Goal: Understand process/instructions: Learn how to perform a task or action

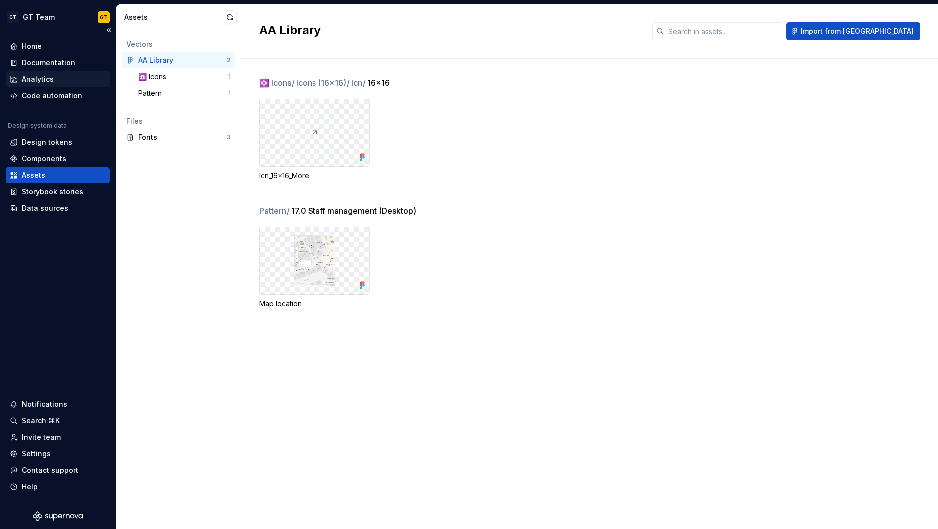
click at [60, 84] on div "Analytics" at bounding box center [58, 79] width 96 height 10
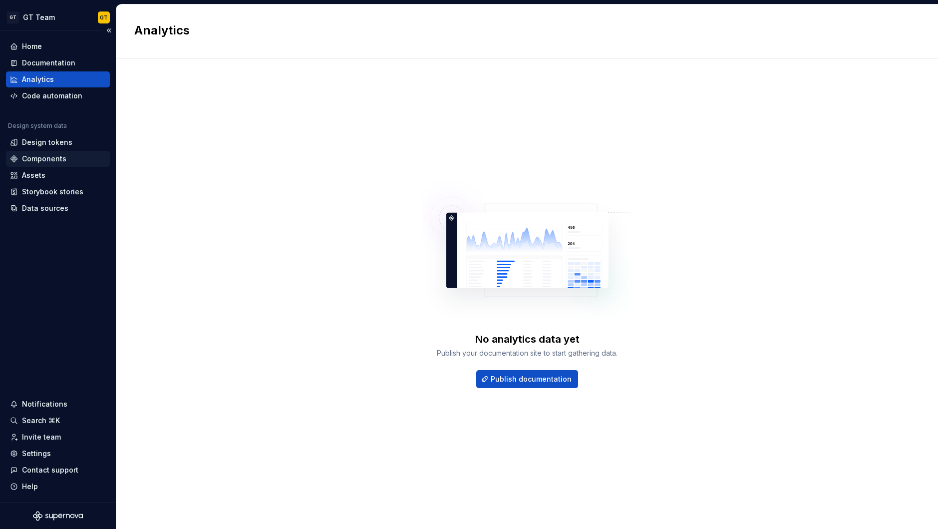
click at [63, 161] on div "Components" at bounding box center [44, 159] width 44 height 10
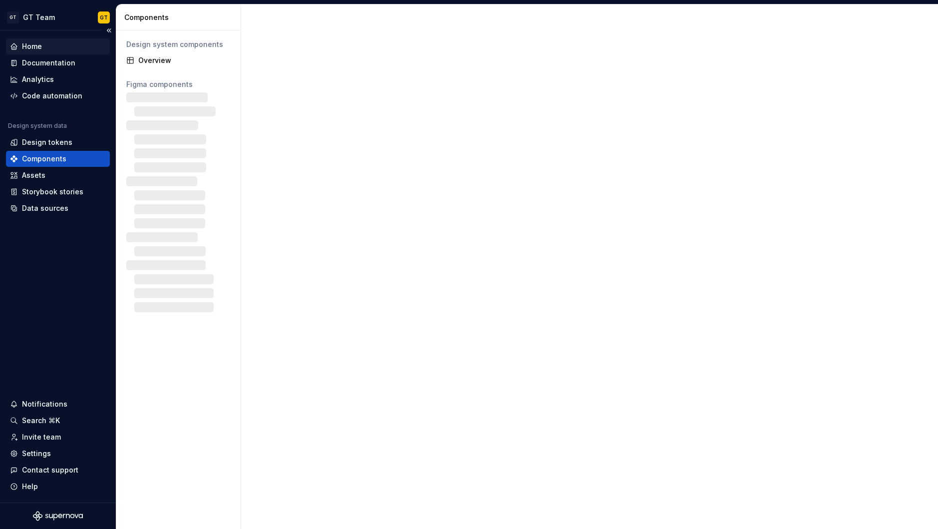
click at [72, 50] on div "Home" at bounding box center [58, 46] width 96 height 10
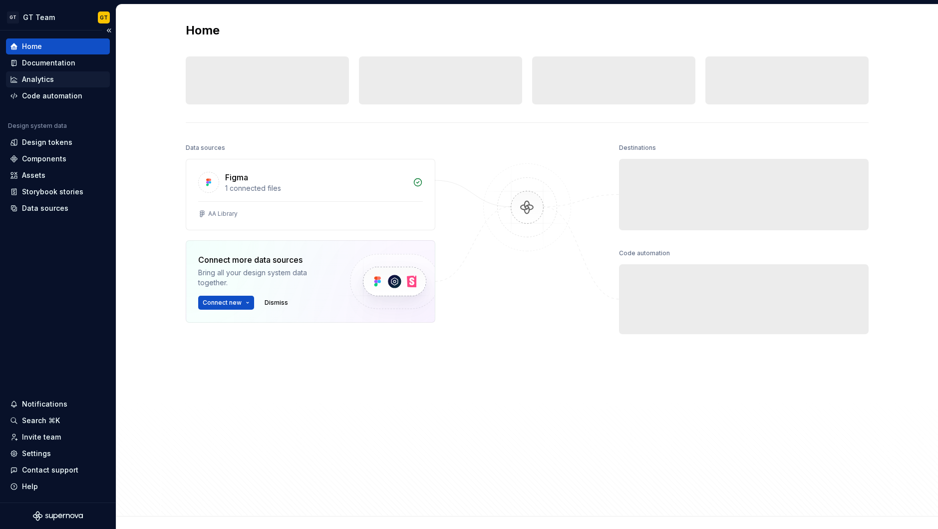
click at [57, 69] on div "Documentation" at bounding box center [58, 63] width 104 height 16
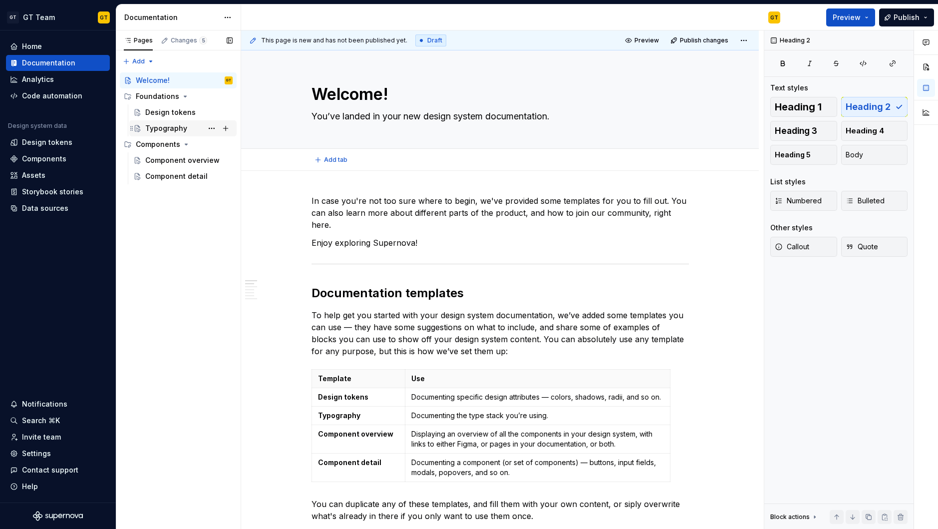
type textarea "*"
click at [52, 139] on div "Design tokens" at bounding box center [47, 142] width 50 height 10
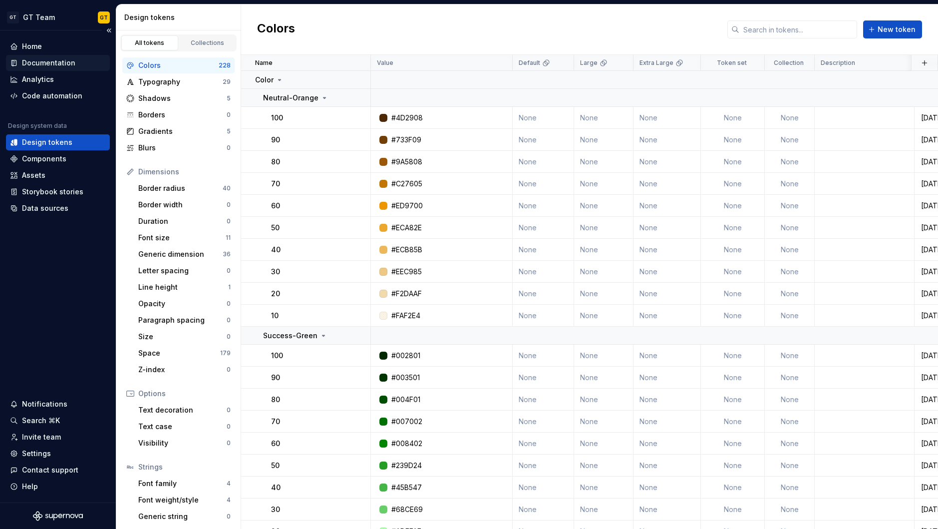
click at [40, 66] on div "Documentation" at bounding box center [48, 63] width 53 height 10
click at [40, 78] on div "Analytics" at bounding box center [38, 79] width 32 height 10
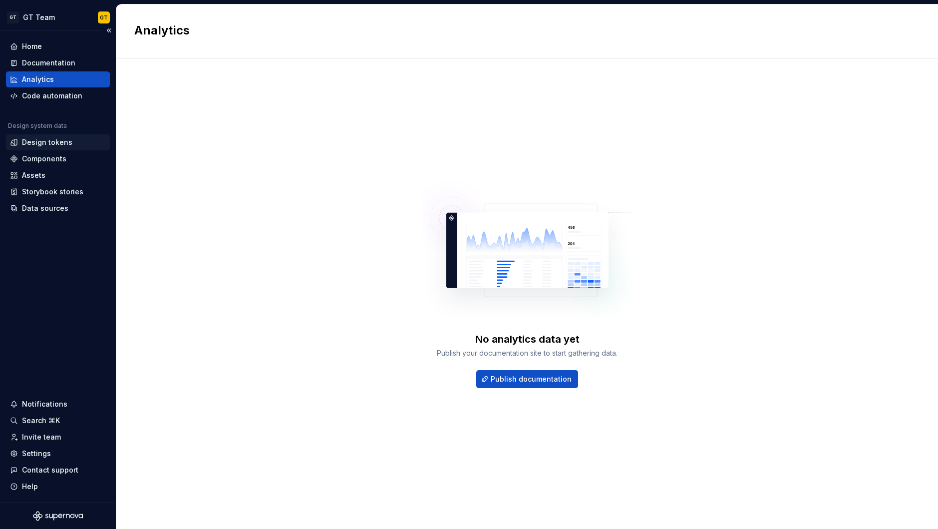
click at [40, 147] on div "Design tokens" at bounding box center [58, 142] width 104 height 16
click at [55, 140] on div "Design tokens" at bounding box center [47, 142] width 50 height 10
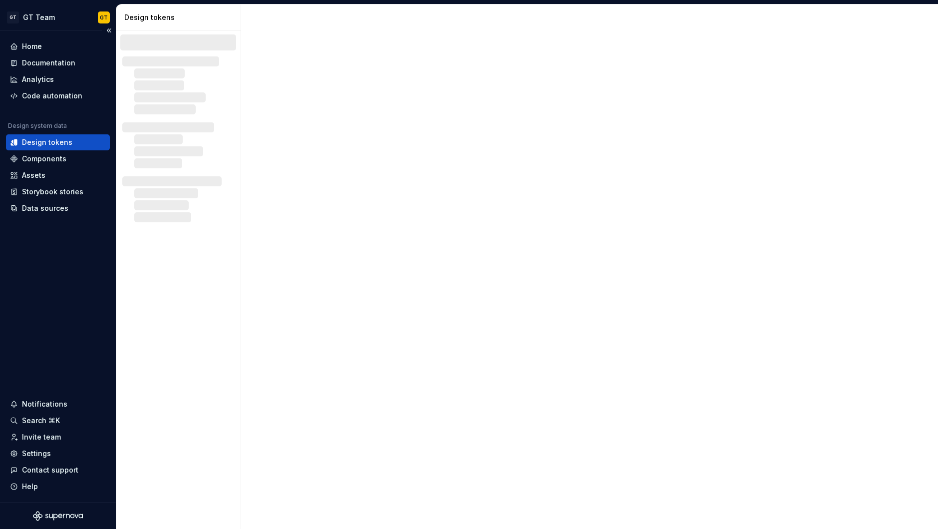
click at [51, 148] on div "Design tokens" at bounding box center [58, 142] width 104 height 16
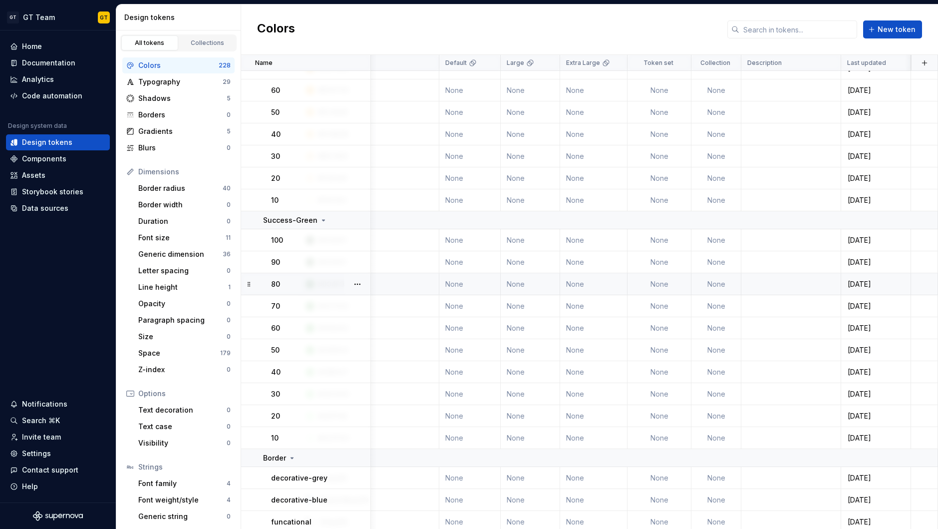
scroll to position [115, 0]
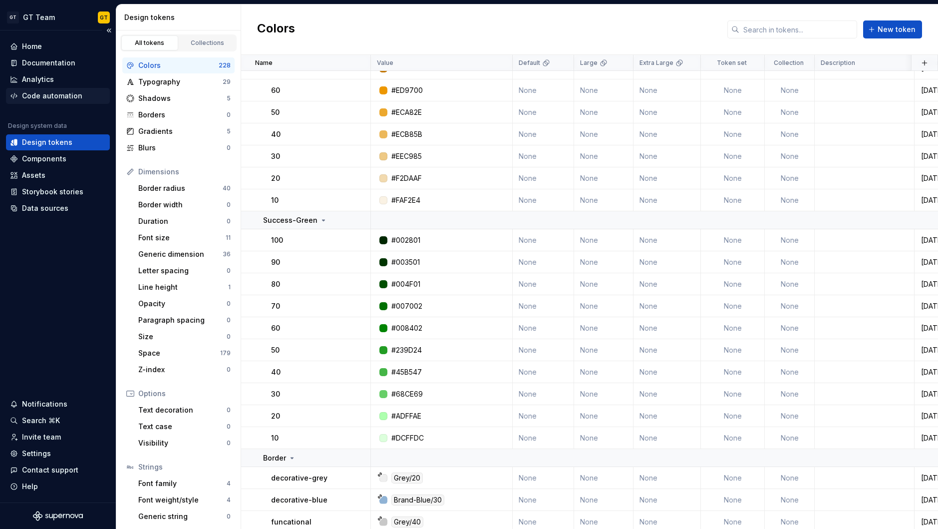
click at [65, 95] on div "Code automation" at bounding box center [52, 96] width 60 height 10
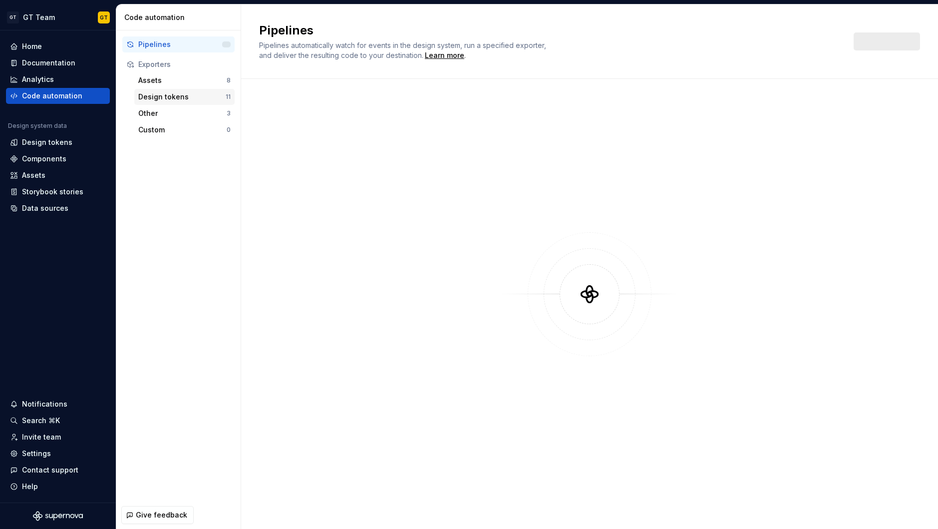
click at [165, 96] on div "Design tokens" at bounding box center [181, 97] width 87 height 10
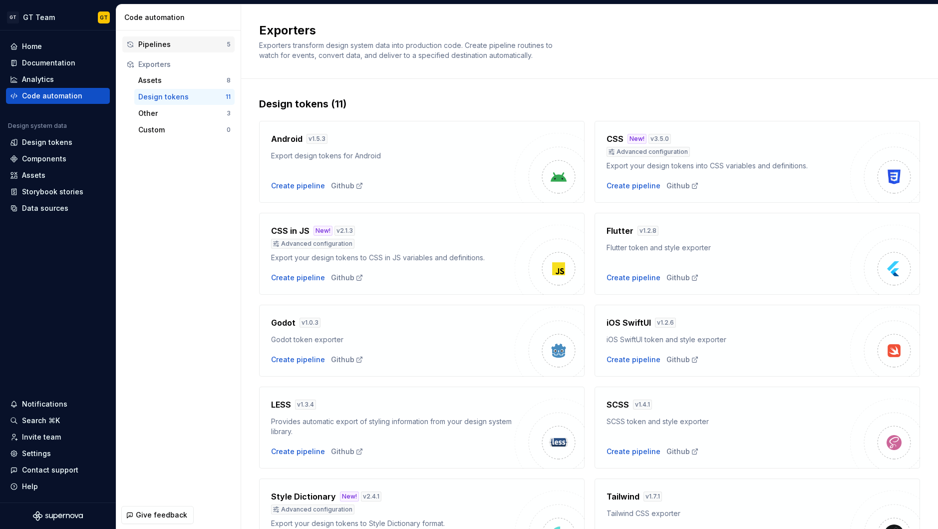
click at [166, 45] on div "Pipelines" at bounding box center [182, 44] width 88 height 10
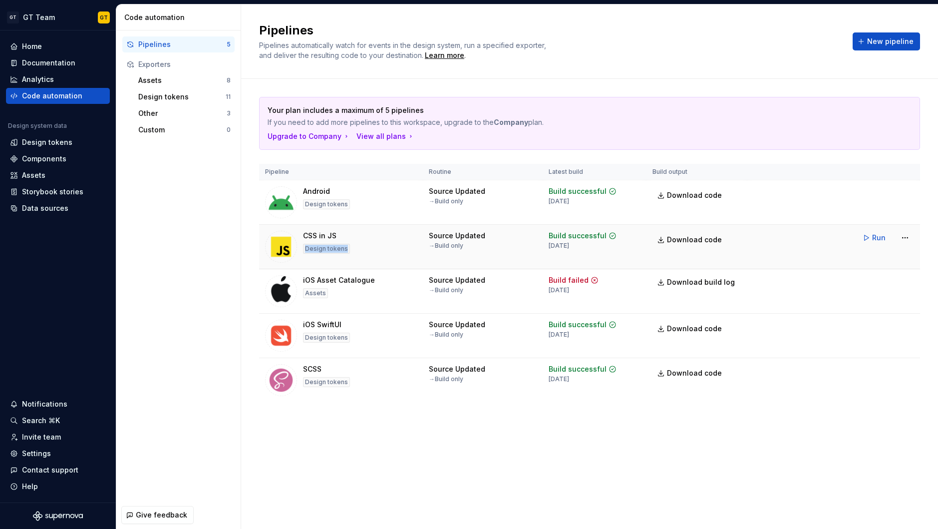
drag, startPoint x: 303, startPoint y: 251, endPoint x: 350, endPoint y: 253, distance: 46.5
click at [350, 253] on div "CSS in JS Design tokens" at bounding box center [341, 247] width 152 height 32
drag, startPoint x: 302, startPoint y: 295, endPoint x: 339, endPoint y: 298, distance: 36.6
click at [339, 297] on div "iOS Asset Catalogue Assets" at bounding box center [341, 291] width 152 height 32
click at [339, 298] on div "iOS Asset Catalogue Assets" at bounding box center [339, 291] width 72 height 32
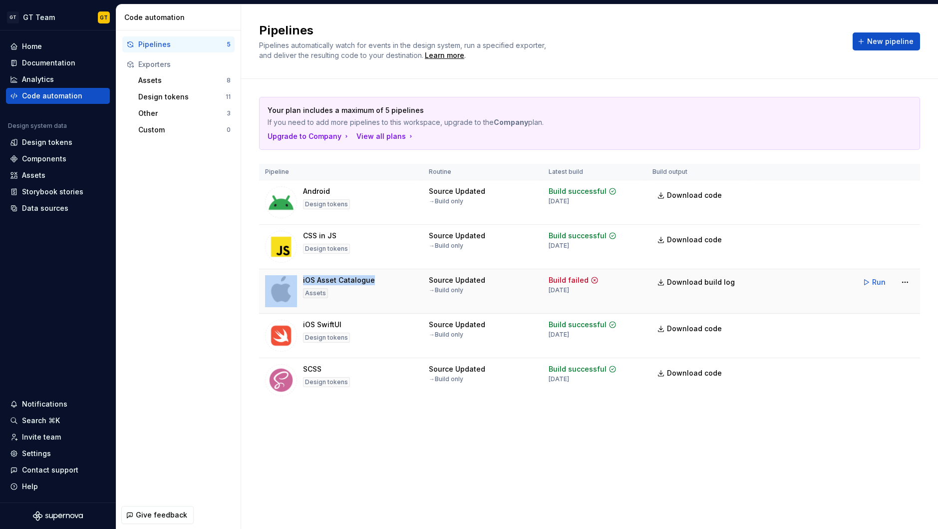
drag, startPoint x: 349, startPoint y: 296, endPoint x: 288, endPoint y: 290, distance: 61.3
click at [288, 289] on div "iOS Asset Catalogue Assets" at bounding box center [341, 291] width 152 height 32
click at [361, 296] on div "iOS Asset Catalogue Assets" at bounding box center [339, 291] width 72 height 32
